Goal: Use online tool/utility

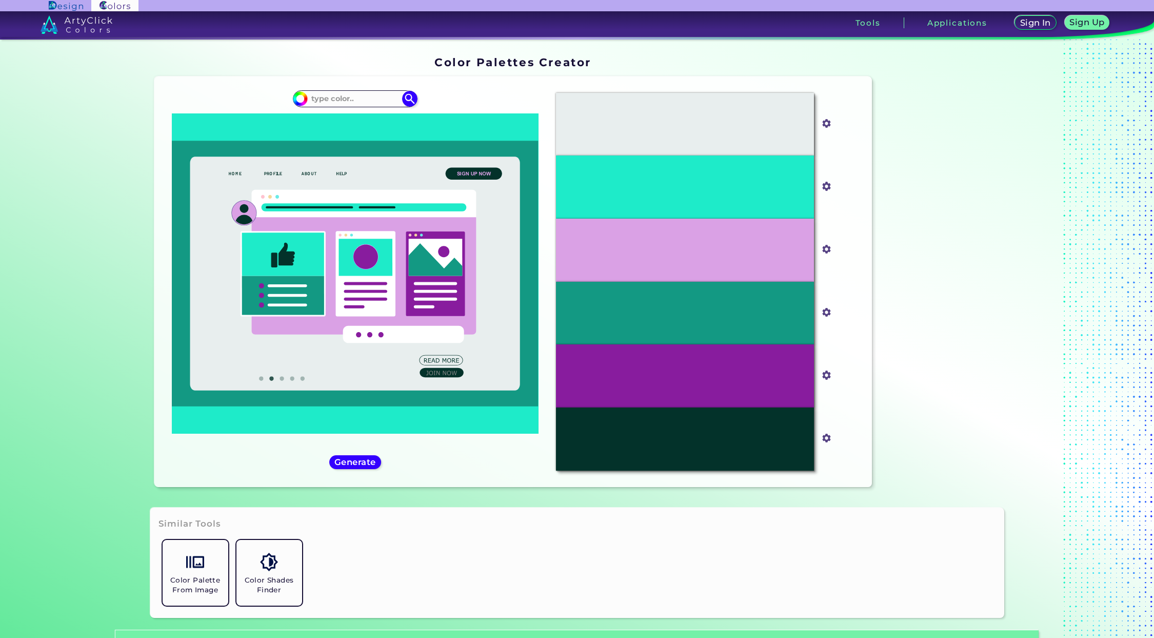
click at [347, 108] on div "#1eebc9" at bounding box center [356, 282] width 386 height 394
click at [352, 99] on input at bounding box center [354, 99] width 95 height 14
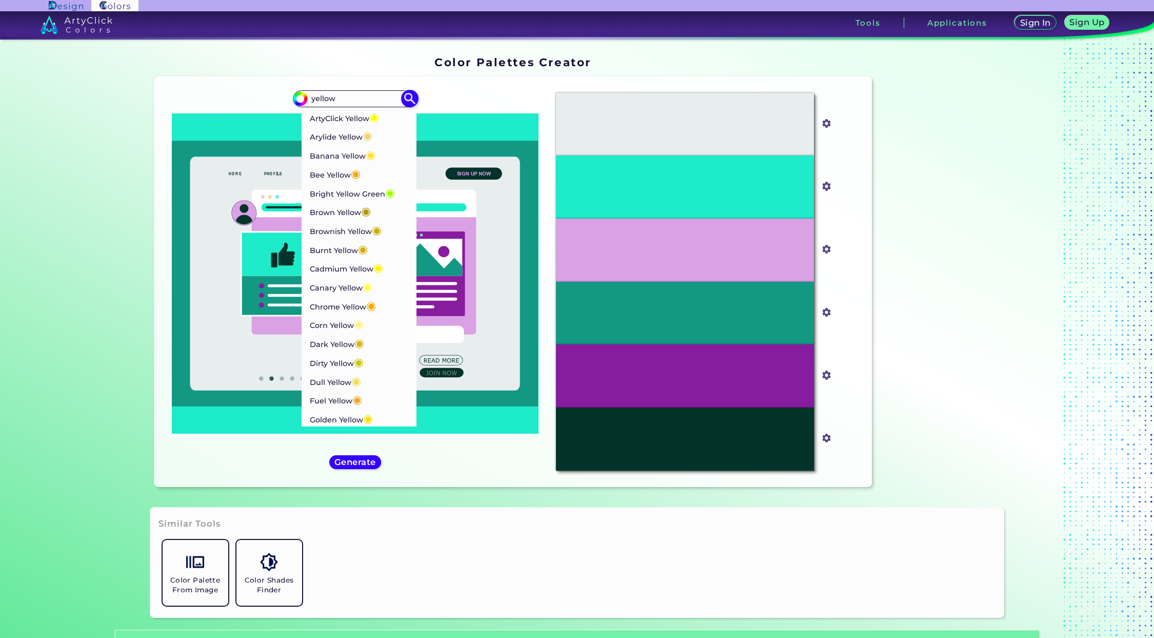
click at [308, 97] on input "yellow" at bounding box center [354, 99] width 95 height 14
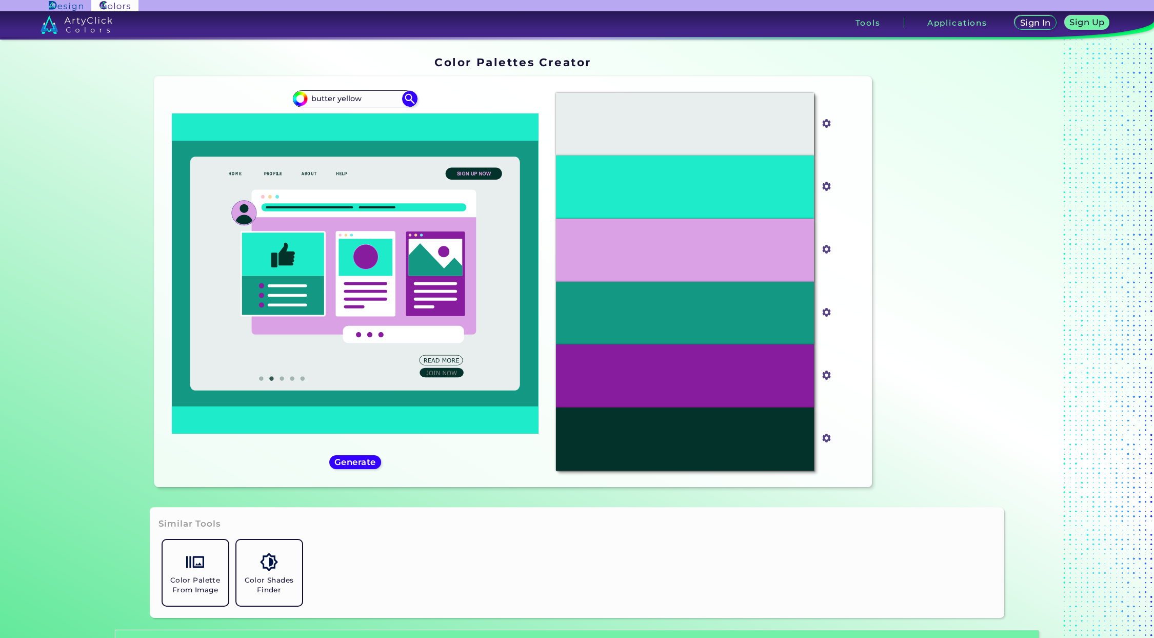
type input "butter yellow"
type input "#000000"
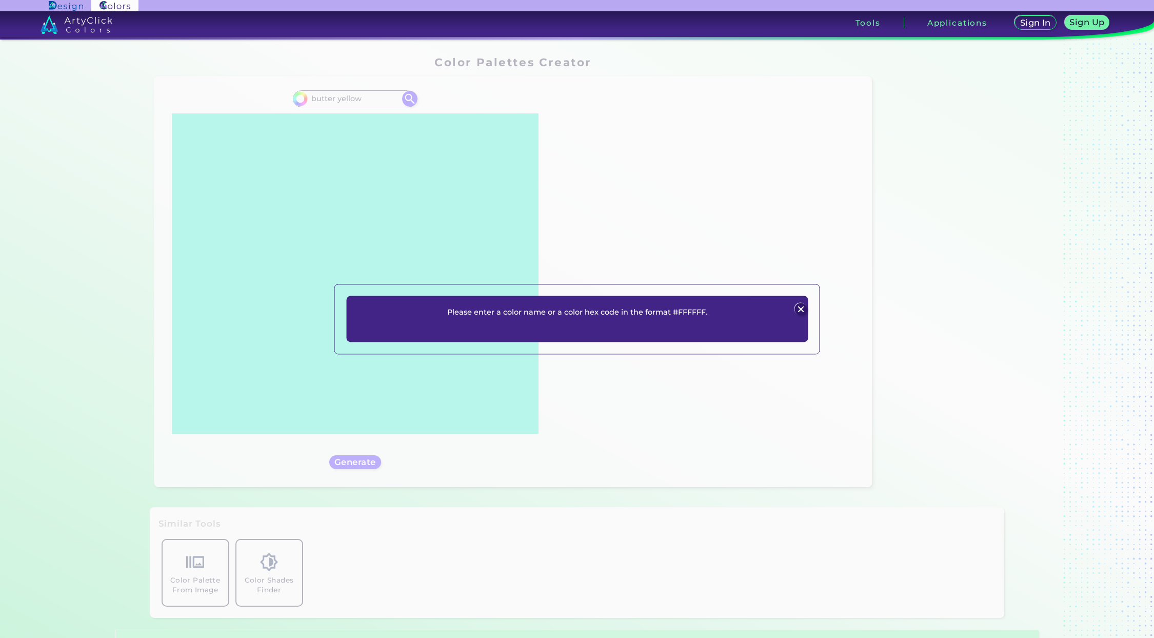
click at [789, 309] on div "Please enter a color name or a color hex code in the format #FFFFFF. Plans Sign…" at bounding box center [577, 318] width 462 height 46
click at [795, 308] on img at bounding box center [801, 309] width 12 height 12
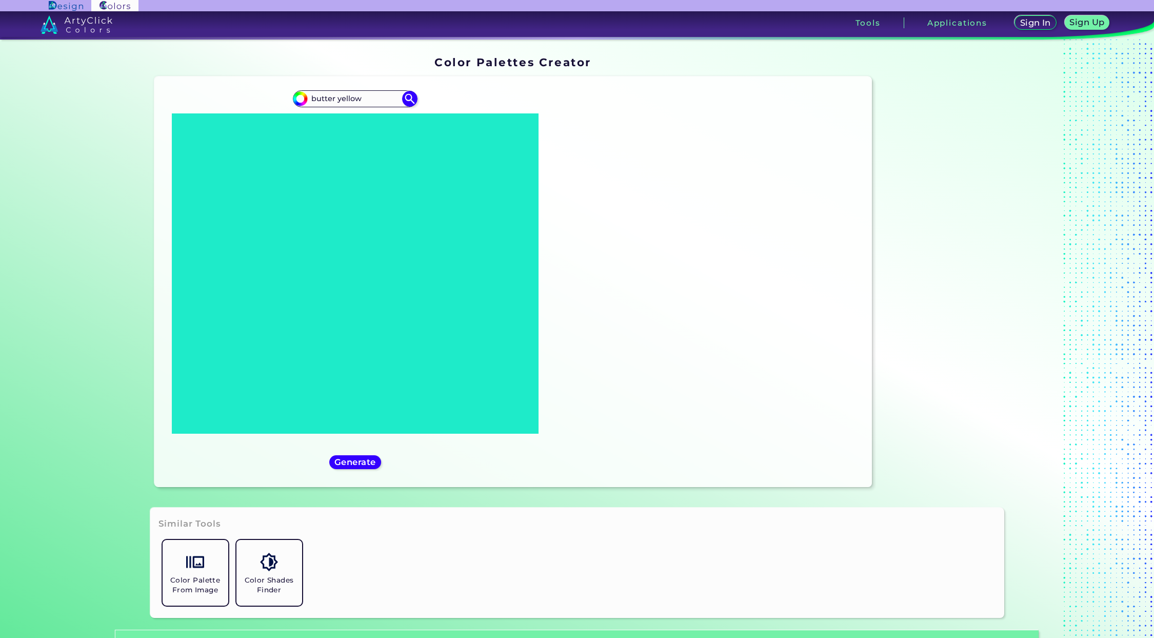
click at [353, 88] on div "#000000 butter yellow" at bounding box center [356, 282] width 386 height 394
drag, startPoint x: 371, startPoint y: 96, endPoint x: 245, endPoint y: 88, distance: 127.0
click at [245, 88] on div "#000000 butter yellow" at bounding box center [356, 282] width 386 height 394
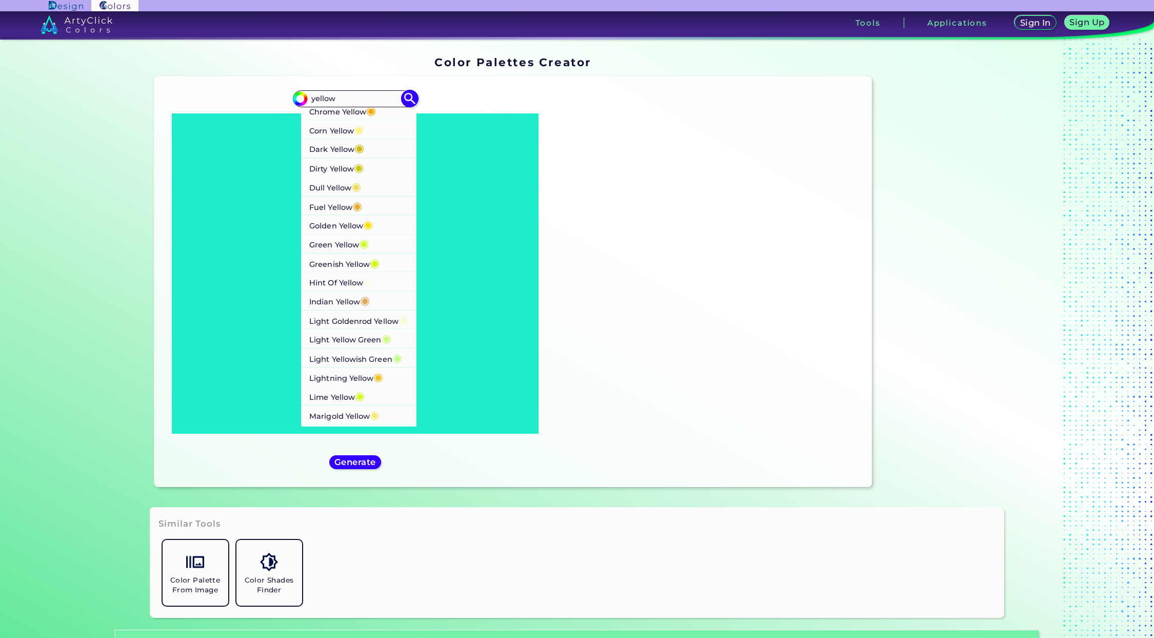
scroll to position [195, 0]
type input "yellow"
click at [381, 223] on li "Golden Yellow ◉" at bounding box center [359, 221] width 116 height 19
type input "#ffdf00"
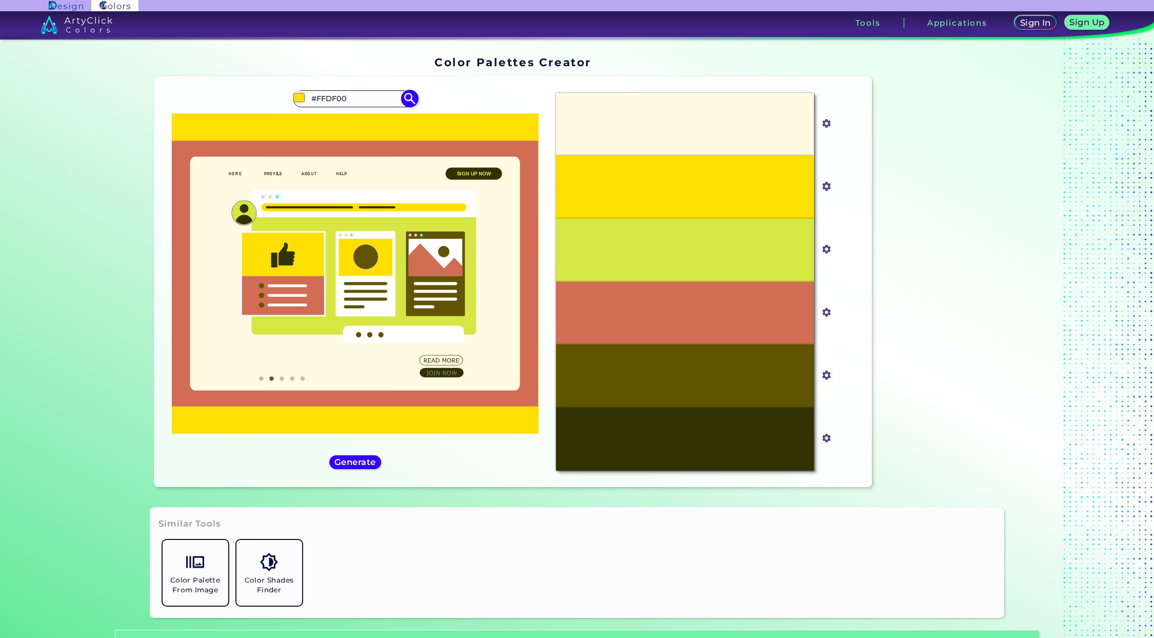
click at [367, 98] on input "#FFDF00" at bounding box center [354, 99] width 95 height 14
drag, startPoint x: 366, startPoint y: 98, endPoint x: 314, endPoint y: 85, distance: 53.6
click at [314, 85] on div "#ffdf00 #FFDF00 ArtyClick Yellow ◉ Arylide Yellow ◉ Banana Yellow ◉ Bee Yellow …" at bounding box center [356, 282] width 386 height 394
click at [358, 98] on input "#FFDF00" at bounding box center [354, 99] width 95 height 14
drag, startPoint x: 344, startPoint y: 97, endPoint x: 314, endPoint y: 101, distance: 30.0
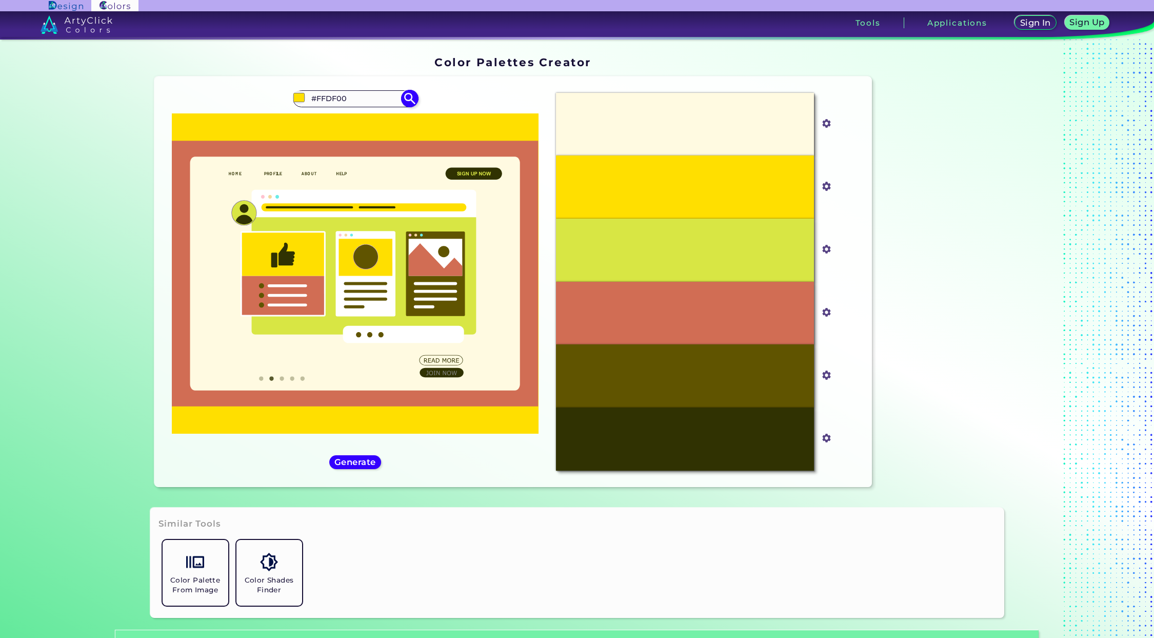
click at [314, 101] on input "#FFDF00" at bounding box center [354, 99] width 95 height 14
type input "#f2edbd"
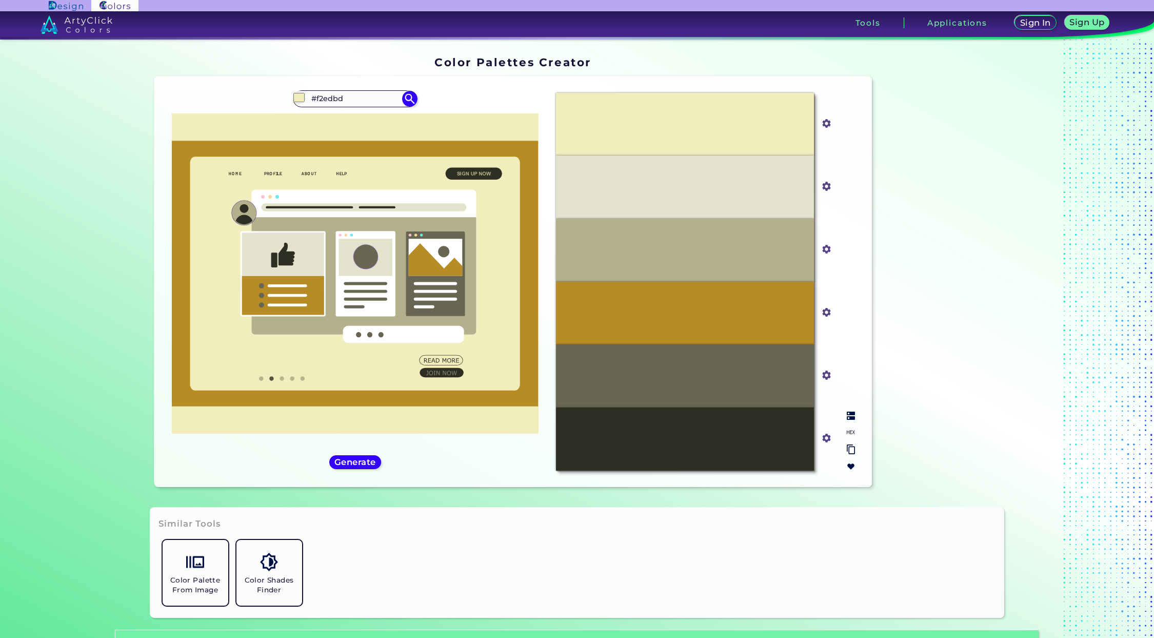
click at [847, 430] on img at bounding box center [851, 432] width 8 height 8
click at [722, 150] on div "#F2EDBD" at bounding box center [685, 124] width 258 height 63
drag, startPoint x: 717, startPoint y: 135, endPoint x: 641, endPoint y: 115, distance: 78.0
click at [641, 115] on div "#F2EDBD" at bounding box center [685, 124] width 258 height 63
copy p "#F2EDBD"
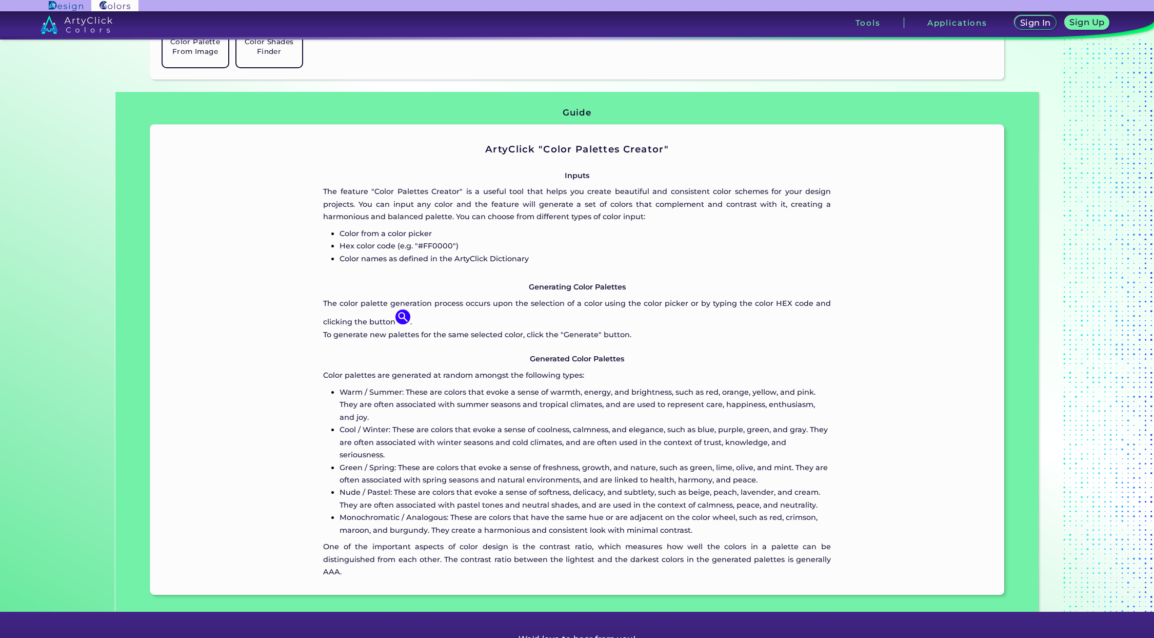
scroll to position [578, 0]
